Goal: Task Accomplishment & Management: Manage account settings

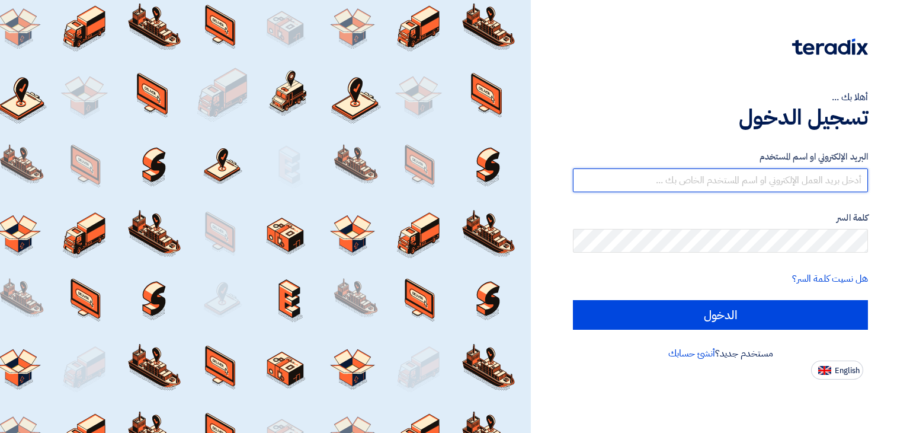
click at [709, 181] on input "text" at bounding box center [720, 180] width 295 height 24
type input "[EMAIL_ADDRESS][DOMAIN_NAME]"
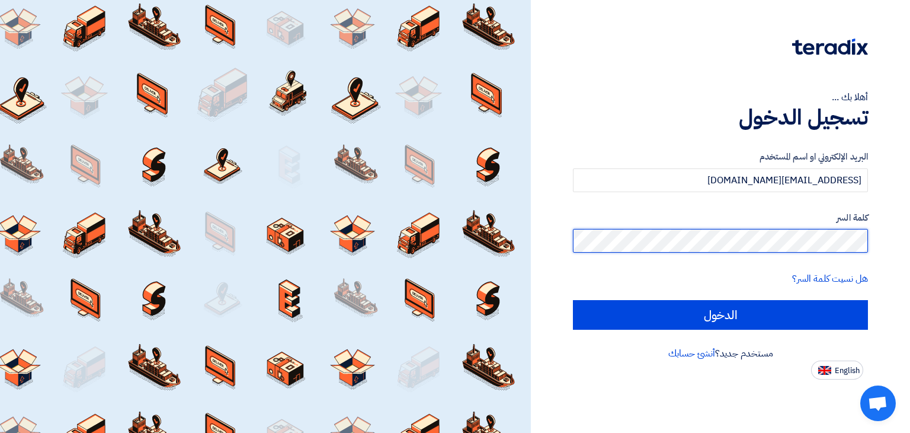
click at [573, 300] on input "الدخول" at bounding box center [720, 315] width 295 height 30
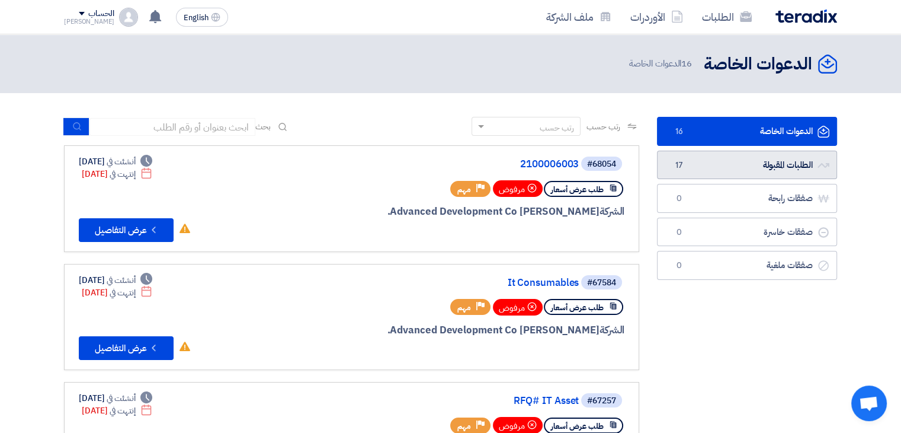
click at [732, 171] on link "الطلبات المقبولة الطلبات المقبولة 17" at bounding box center [747, 165] width 180 height 29
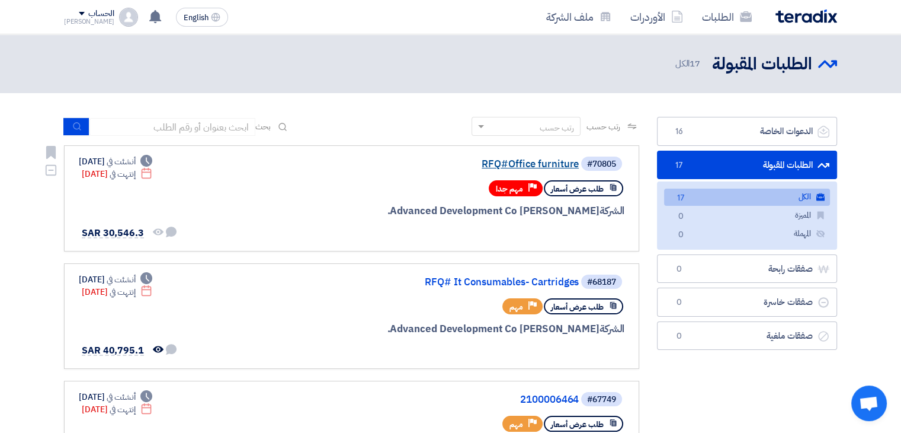
click at [491, 164] on link "RFQ#Office furniture" at bounding box center [460, 164] width 237 height 11
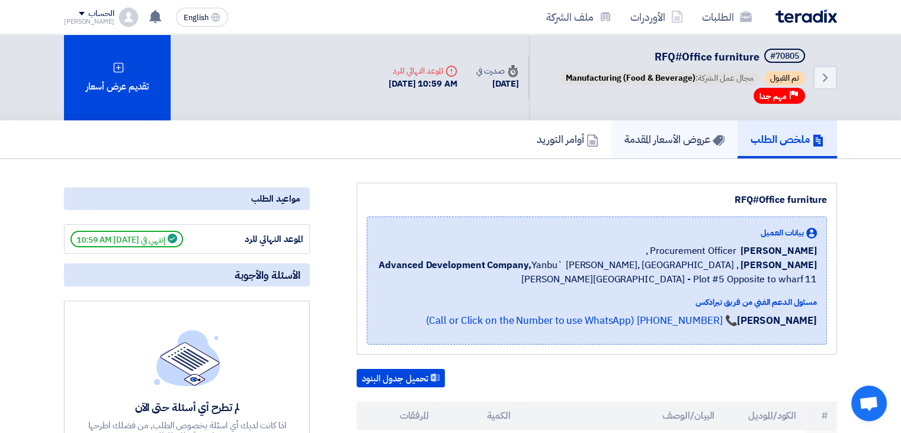
click at [654, 129] on link "عروض الأسعار المقدمة" at bounding box center [675, 139] width 126 height 38
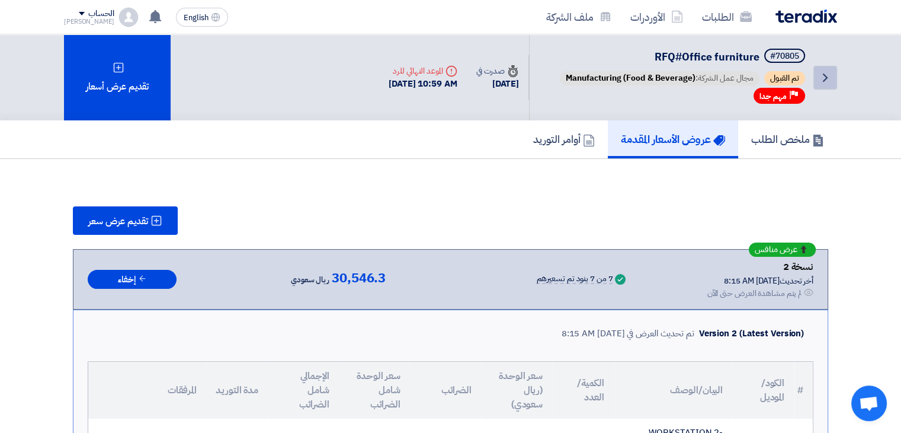
click at [825, 77] on icon "Back" at bounding box center [825, 78] width 14 height 14
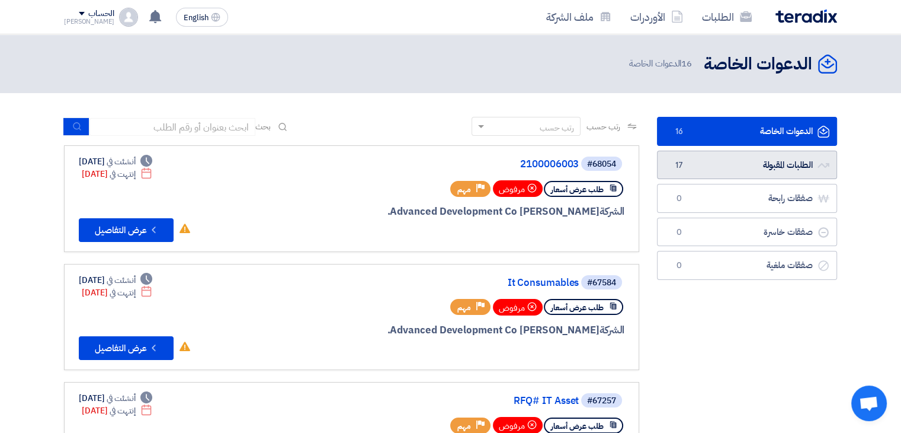
click at [769, 155] on link "الطلبات المقبولة الطلبات المقبولة 17" at bounding box center [747, 165] width 180 height 29
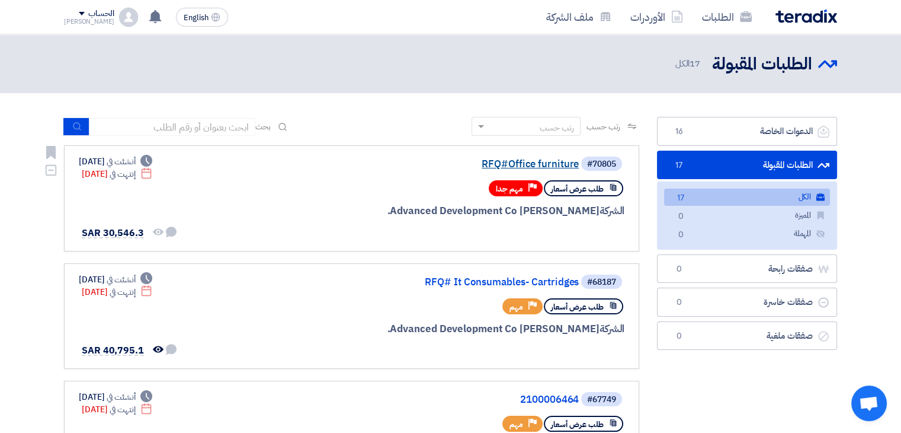
click at [561, 159] on link "RFQ#Office furniture" at bounding box center [460, 164] width 237 height 11
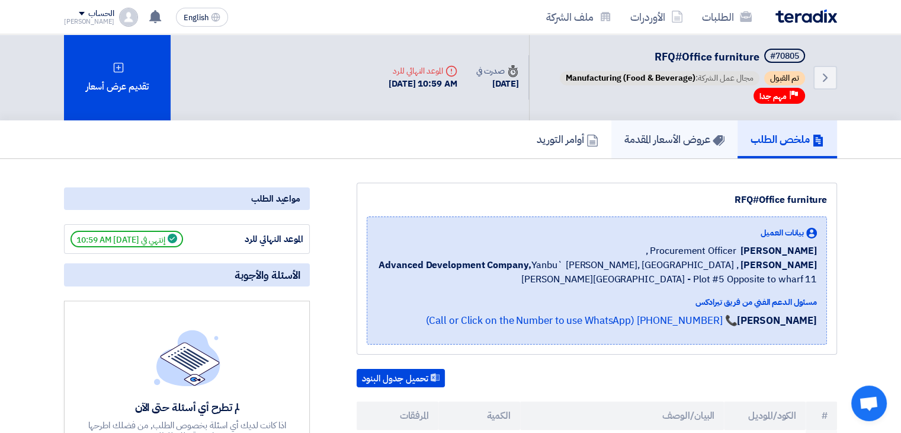
click at [647, 136] on h5 "عروض الأسعار المقدمة" at bounding box center [675, 139] width 100 height 14
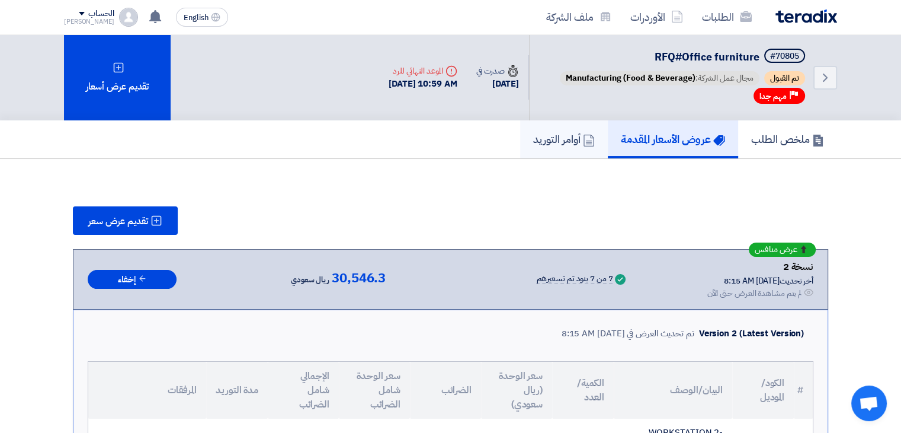
click at [552, 141] on h5 "أوامر التوريد" at bounding box center [564, 139] width 62 height 14
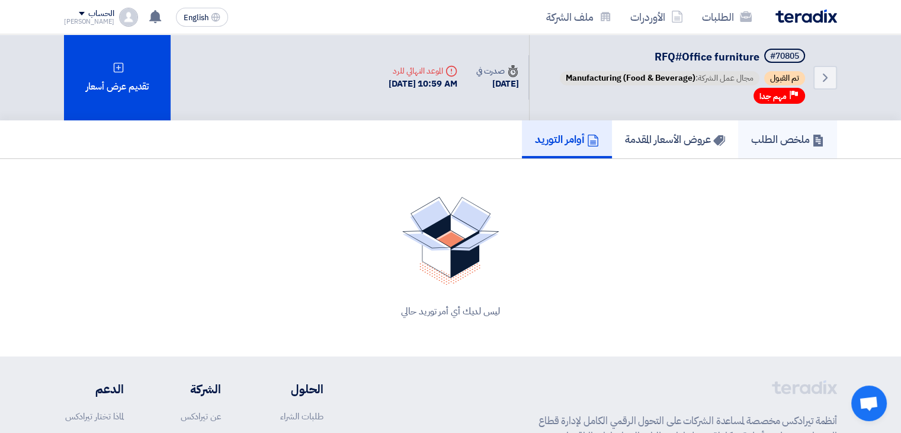
click at [741, 140] on link "ملخص الطلب" at bounding box center [787, 139] width 99 height 38
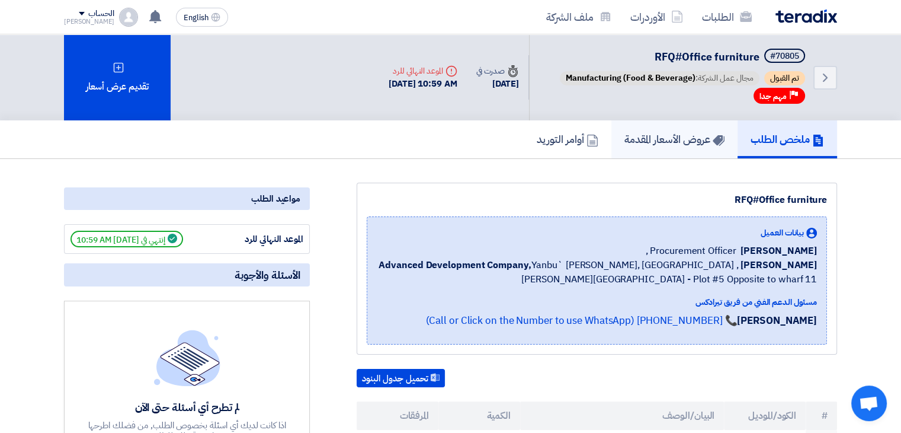
click at [704, 140] on h5 "عروض الأسعار المقدمة" at bounding box center [675, 139] width 100 height 14
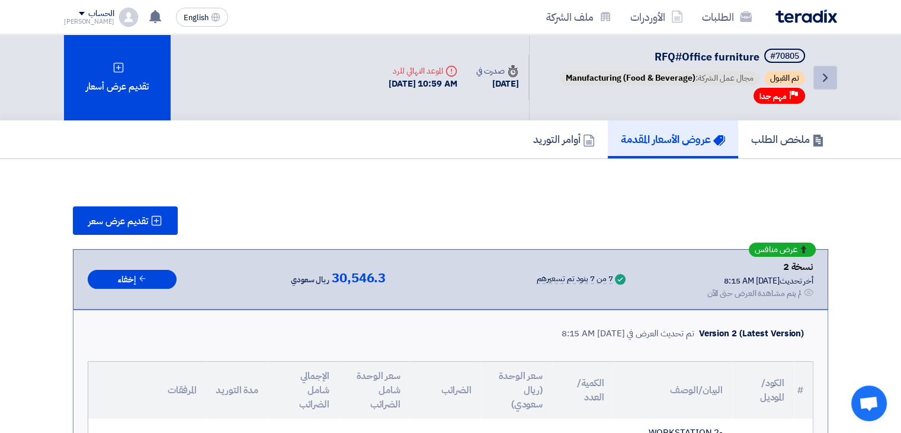
click at [818, 85] on link "Back" at bounding box center [826, 78] width 24 height 24
